Goal: Information Seeking & Learning: Learn about a topic

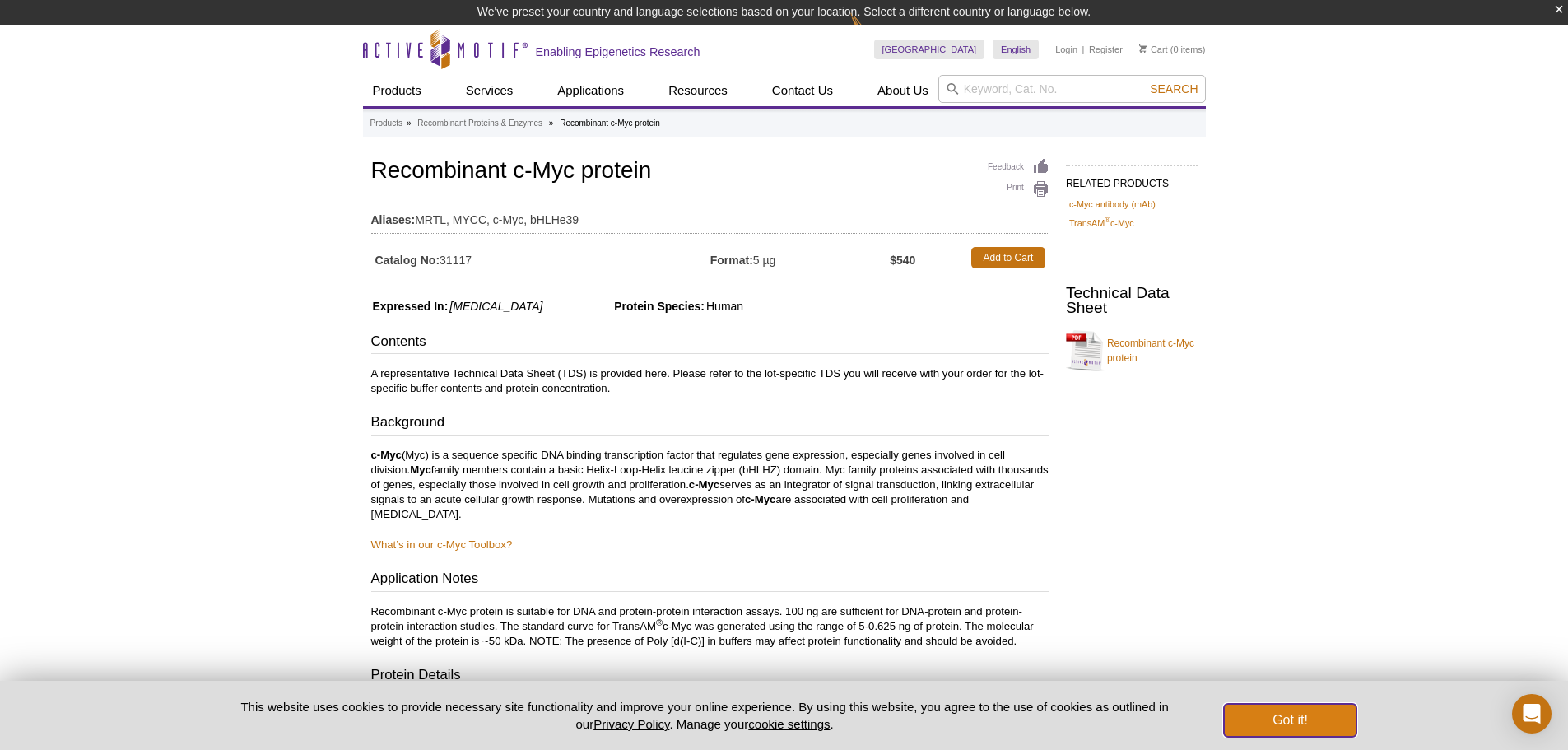
click at [1260, 723] on button "Got it!" at bounding box center [1289, 720] width 131 height 33
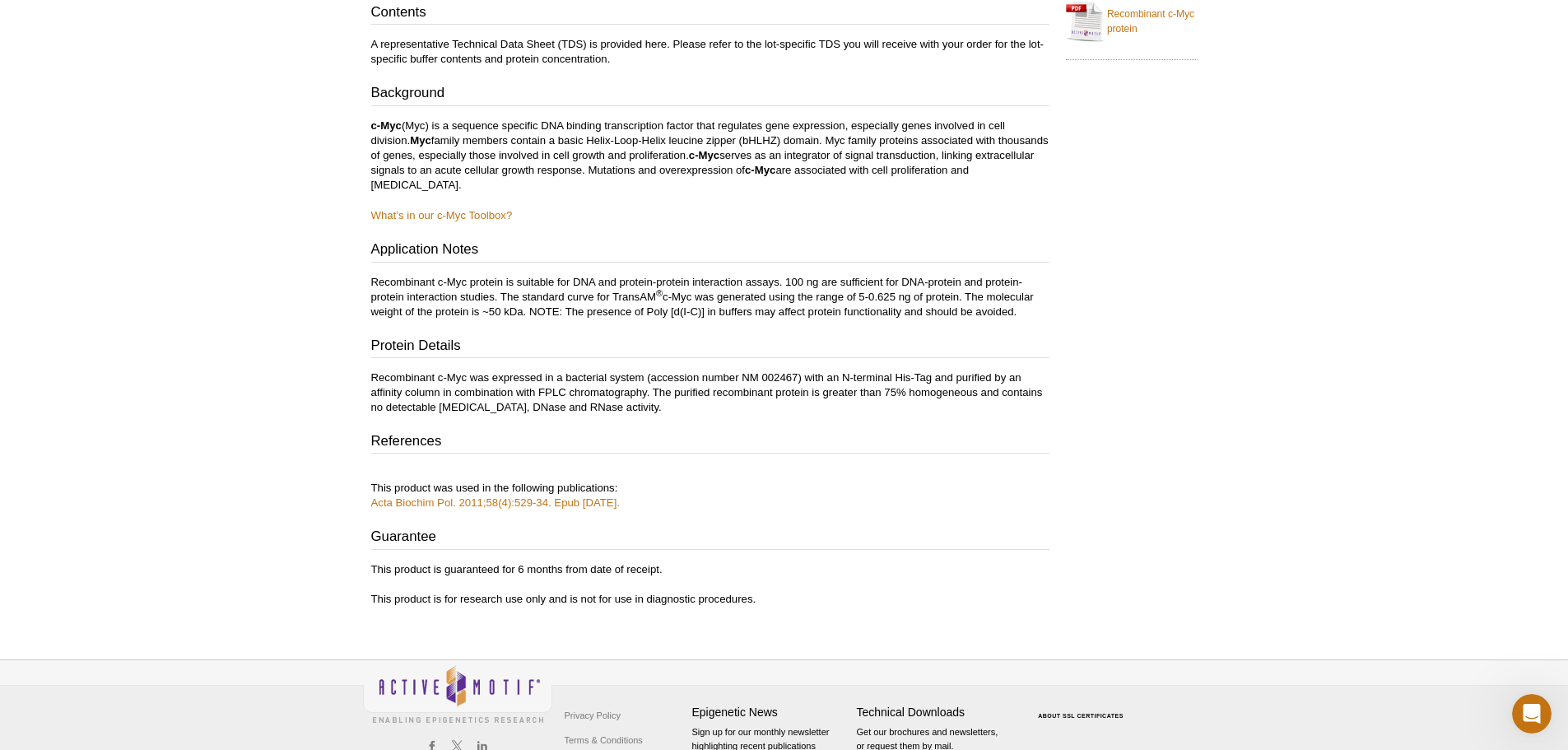
scroll to position [358, 0]
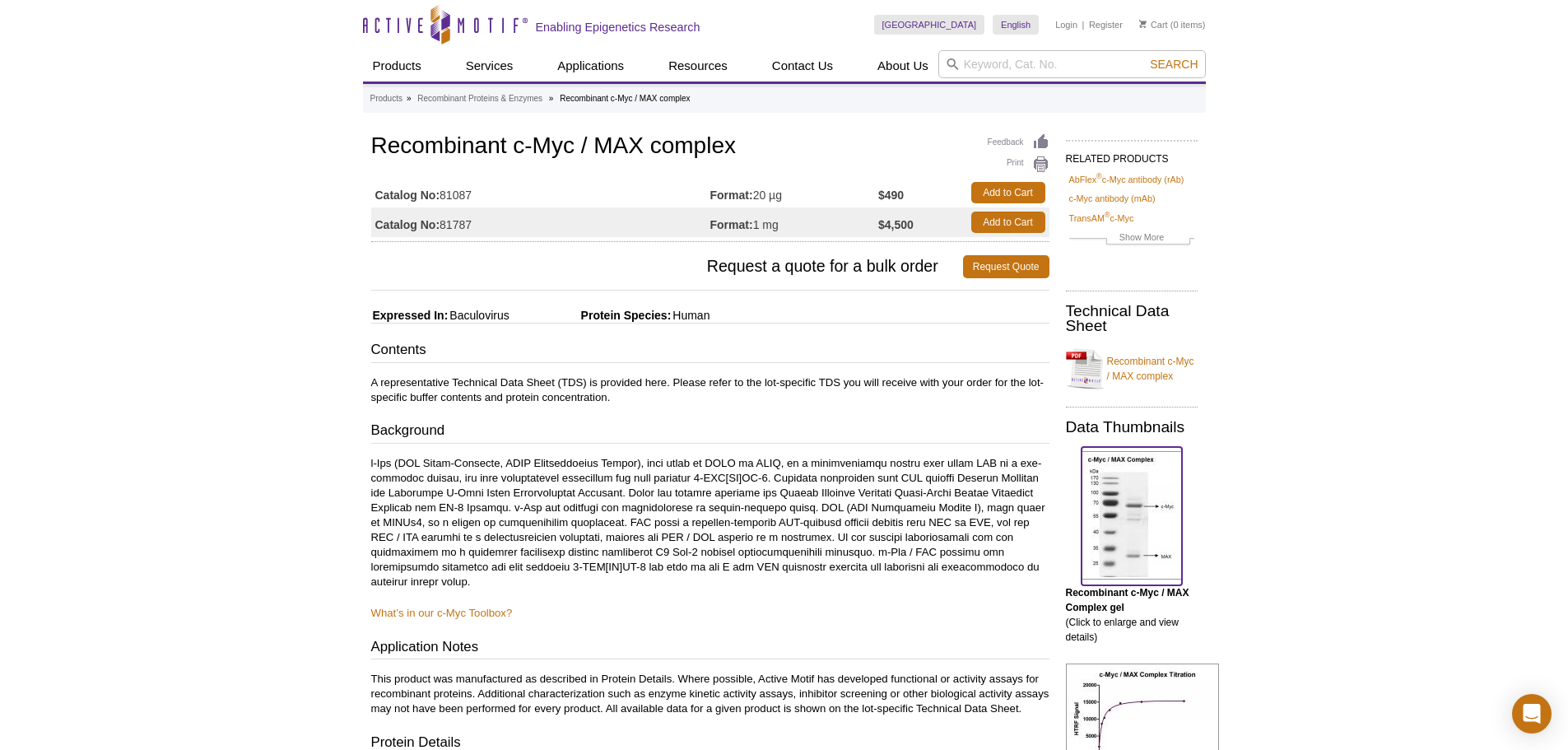
click at [1149, 503] on img at bounding box center [1132, 515] width 100 height 128
